Goal: Entertainment & Leisure: Consume media (video, audio)

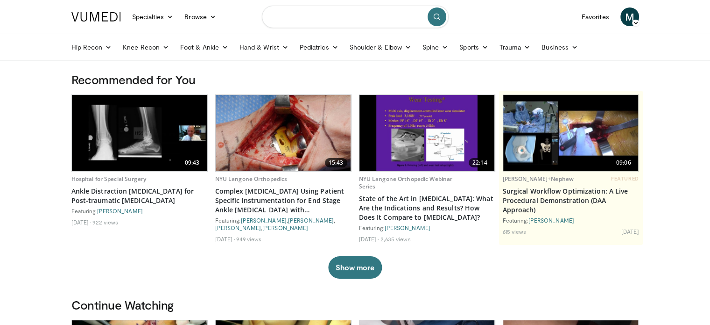
click at [316, 16] on input "Search topics, interventions" at bounding box center [355, 17] width 187 height 22
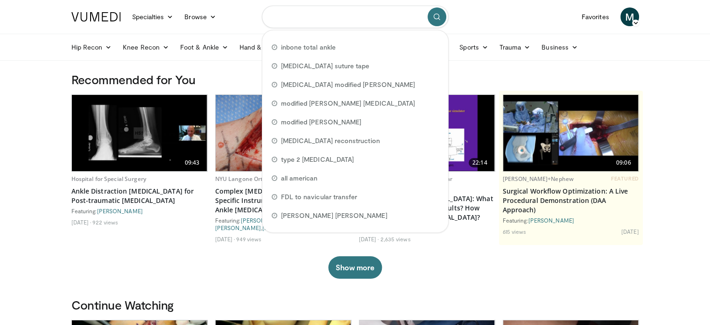
click at [316, 16] on input "Search topics, interventions" at bounding box center [355, 17] width 187 height 22
click at [226, 75] on h3 "Recommended for You" at bounding box center [355, 79] width 568 height 15
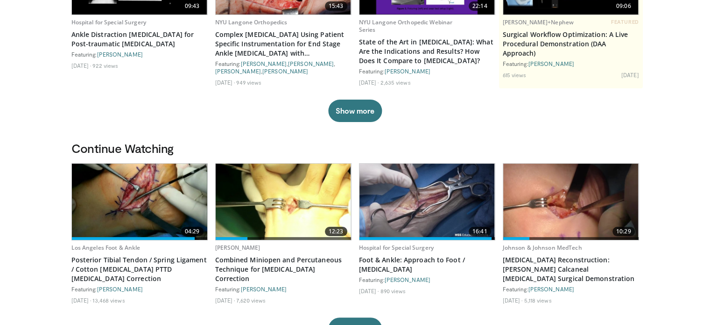
scroll to position [157, 0]
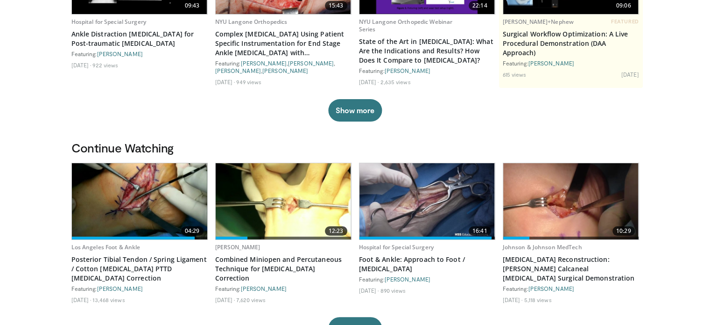
click at [137, 214] on img at bounding box center [139, 201] width 135 height 76
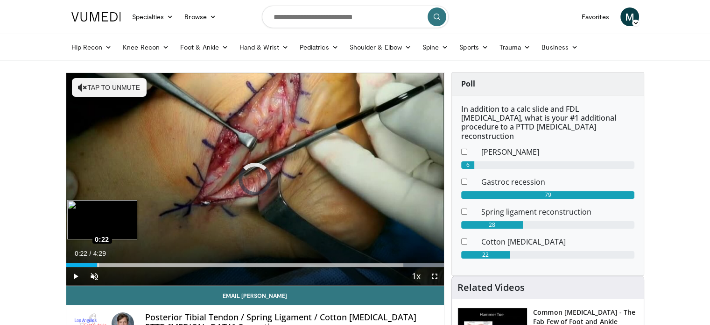
click at [97, 264] on div "Loaded : 100.00% 0:22 0:22" at bounding box center [255, 265] width 378 height 4
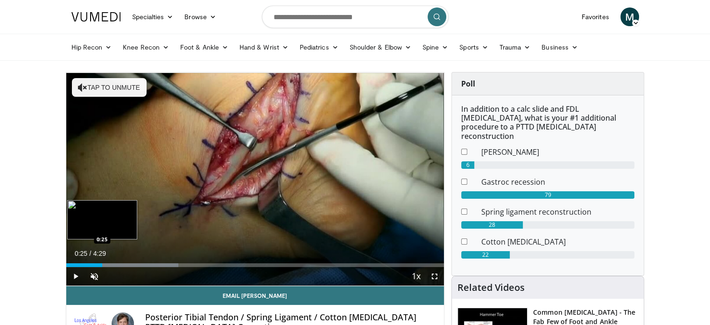
click at [102, 264] on div "Progress Bar" at bounding box center [136, 265] width 85 height 4
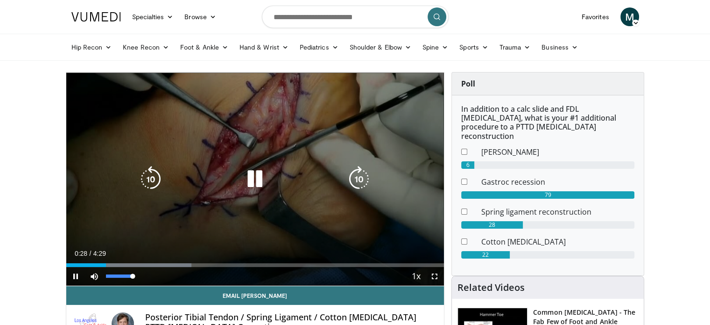
drag, startPoint x: 108, startPoint y: 275, endPoint x: 155, endPoint y: 276, distance: 46.7
click at [155, 276] on div "Current Time 0:28 / Duration 4:29 Pause Skip Backward Skip Forward Mute 100% Lo…" at bounding box center [255, 276] width 378 height 19
drag, startPoint x: 134, startPoint y: 277, endPoint x: 149, endPoint y: 277, distance: 14.9
click at [149, 277] on div "Mute 100%" at bounding box center [117, 276] width 65 height 19
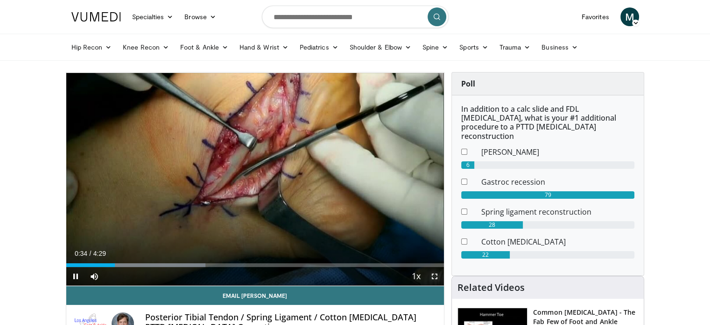
click at [435, 275] on span "Video Player" at bounding box center [434, 276] width 19 height 19
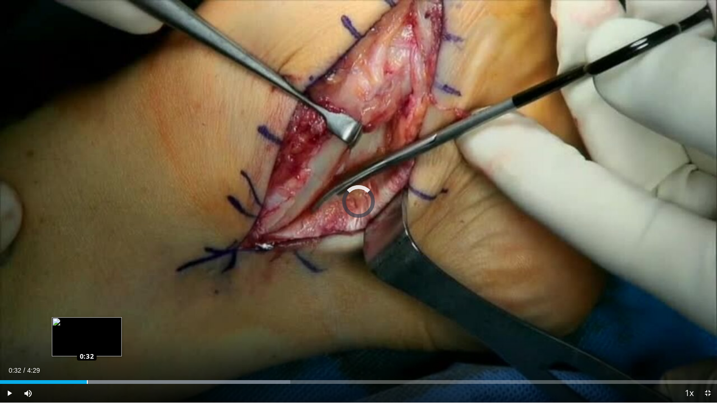
click at [87, 324] on div "Loaded : 40.50% 0:32 0:32" at bounding box center [358, 379] width 717 height 9
